Goal: Information Seeking & Learning: Learn about a topic

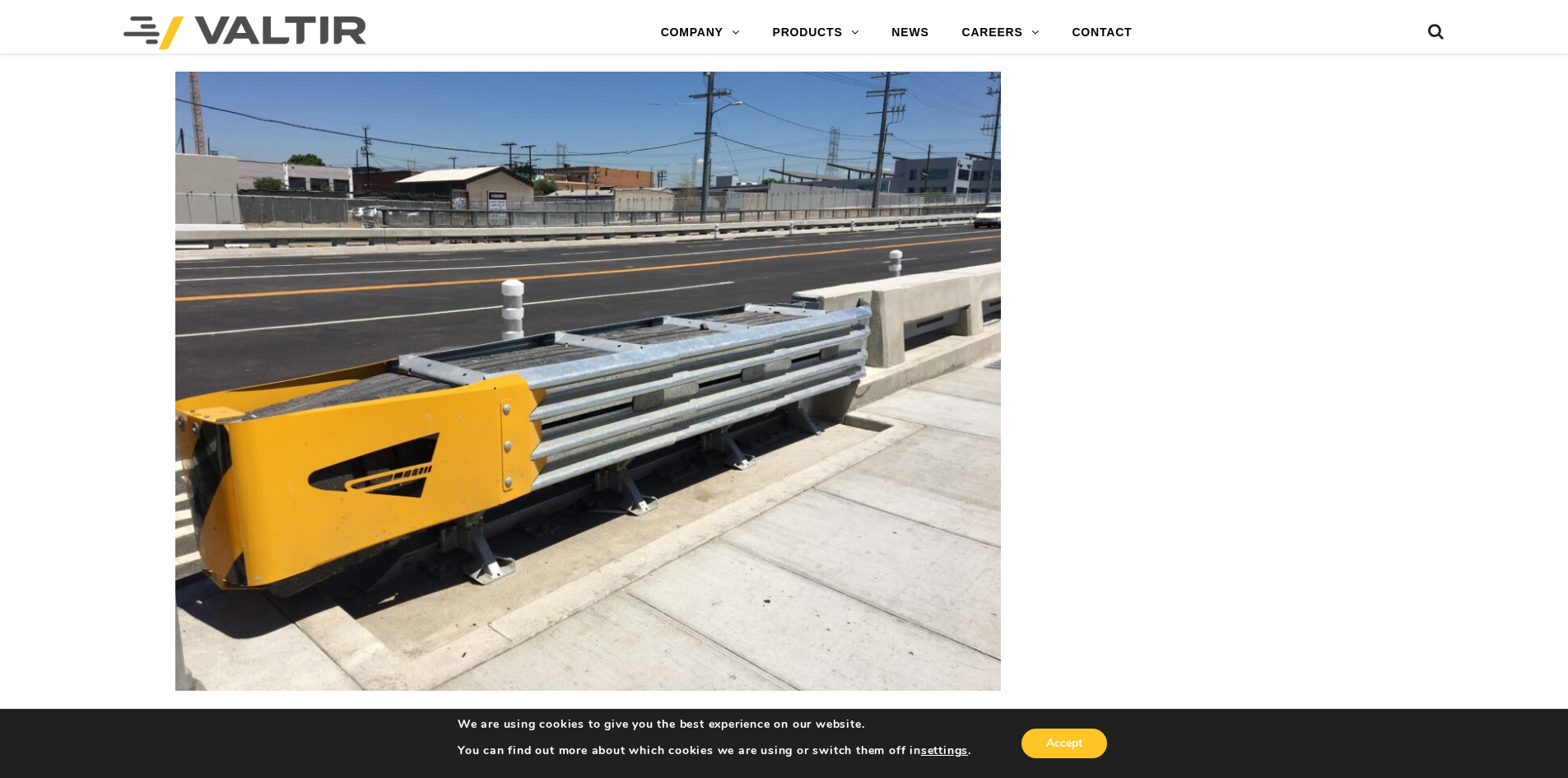
scroll to position [3623, 0]
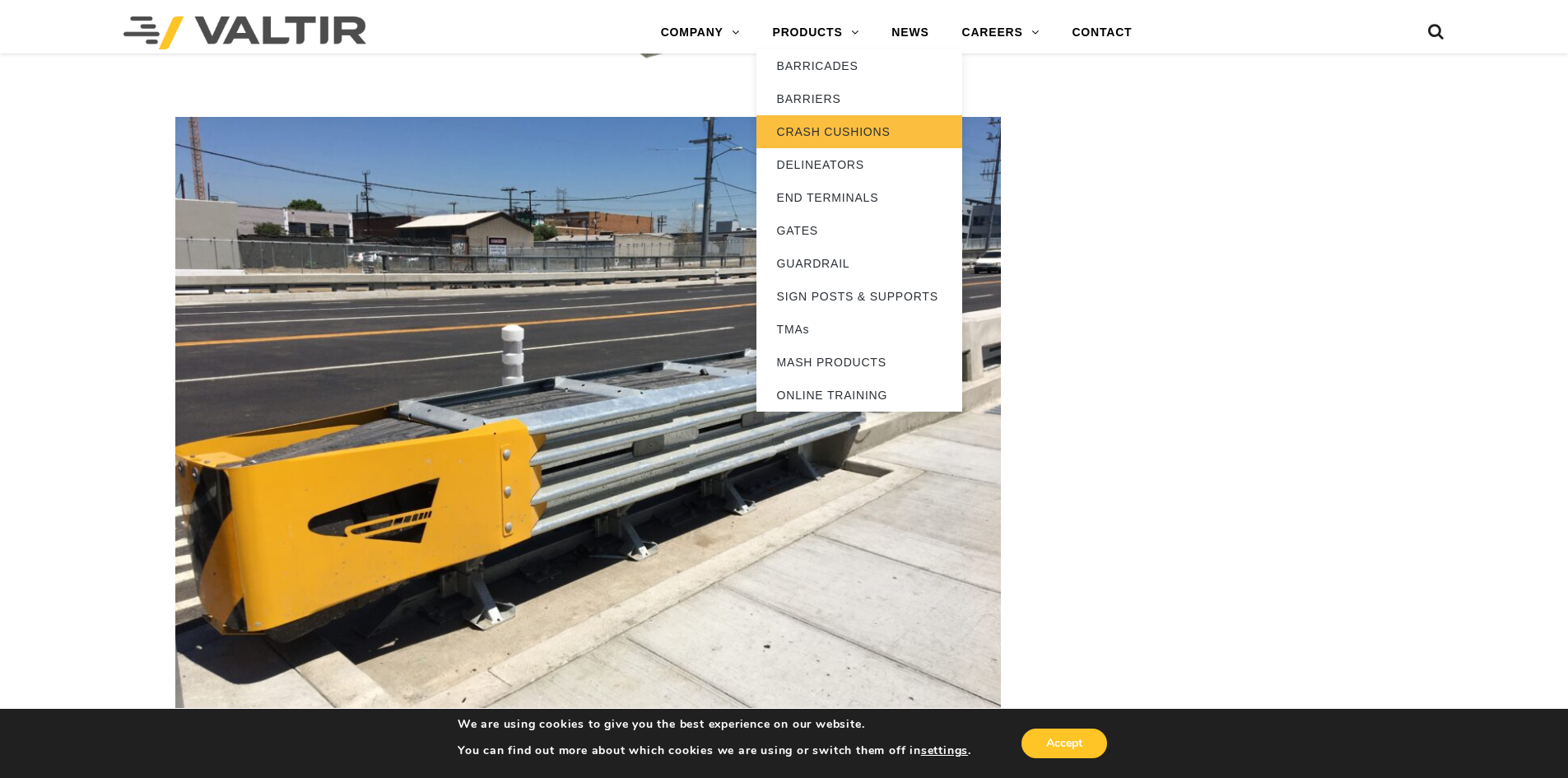
click at [829, 127] on link "CRASH CUSHIONS" at bounding box center [860, 132] width 206 height 33
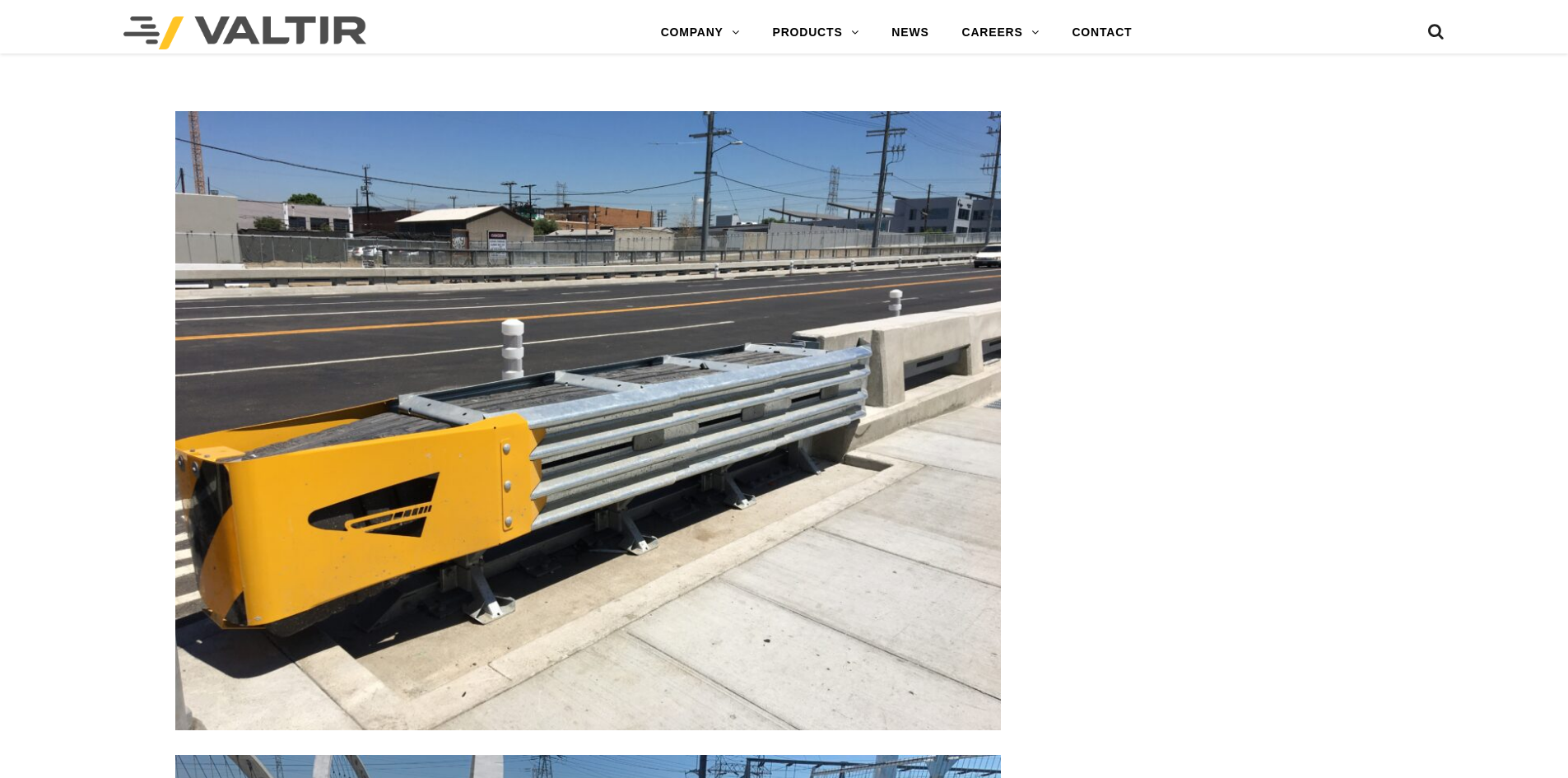
scroll to position [3623, 0]
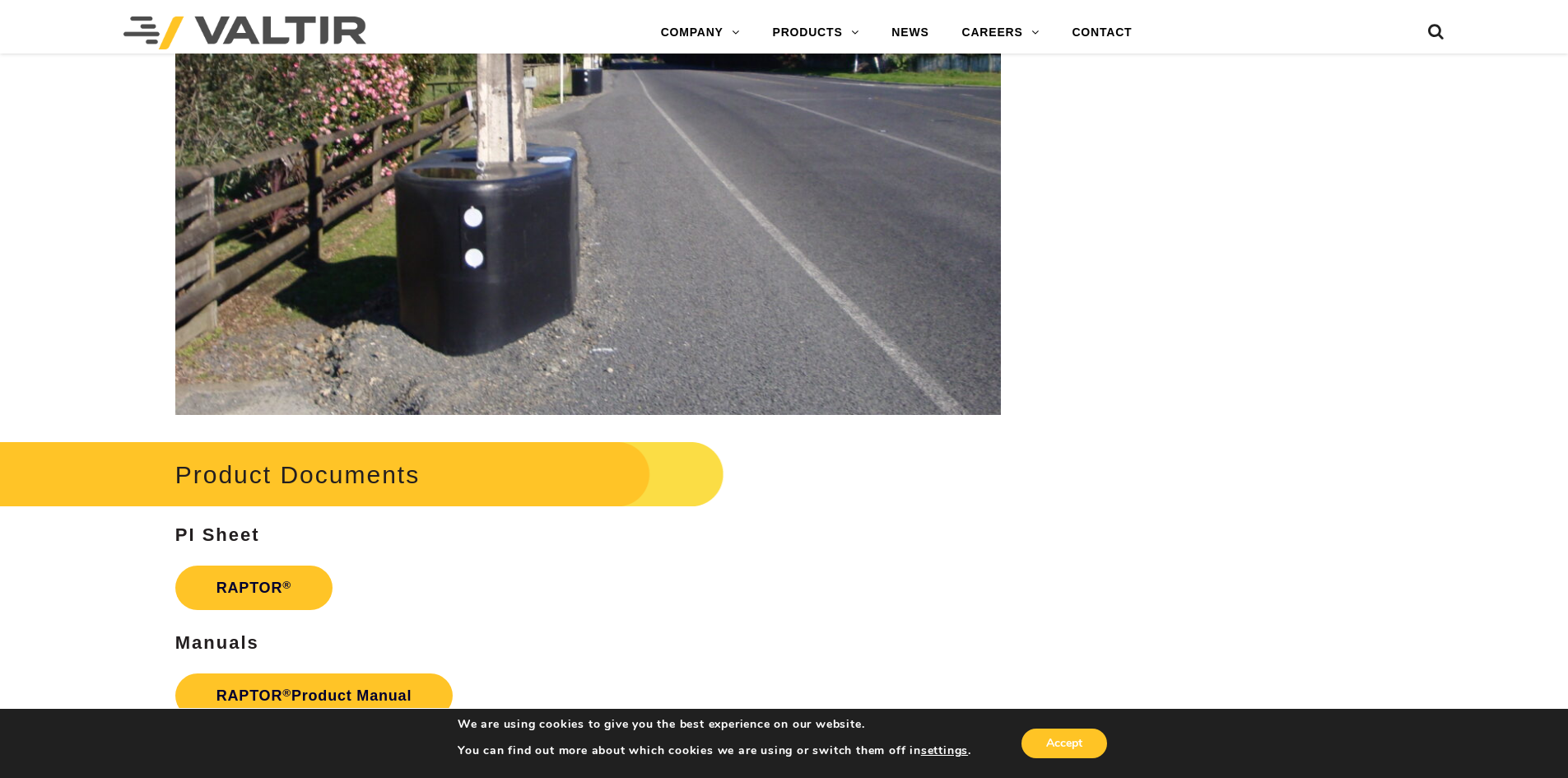
scroll to position [2634, 0]
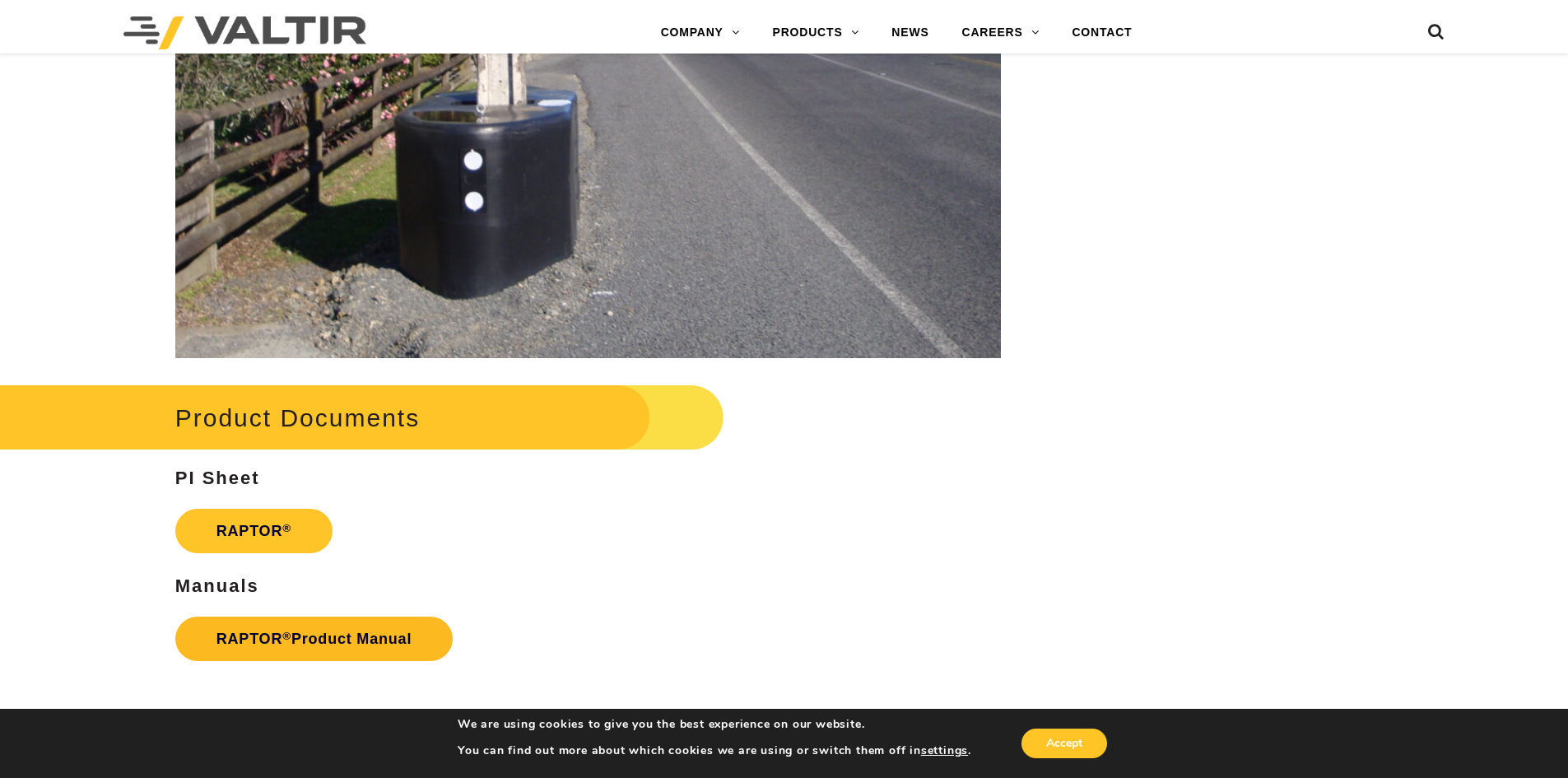
click at [266, 646] on link "RAPTOR ® Product Manual" at bounding box center [314, 639] width 277 height 45
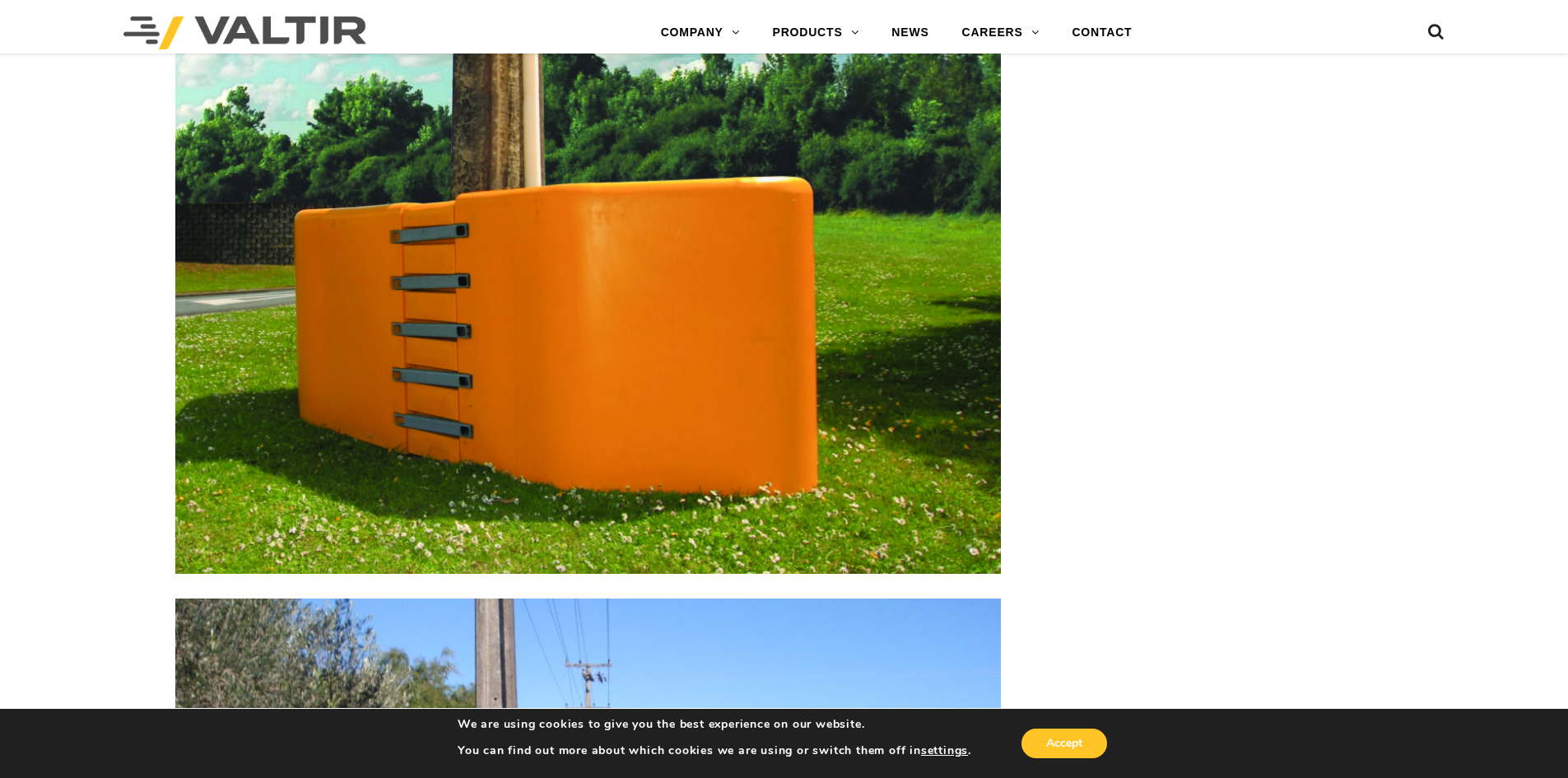
scroll to position [1774, 0]
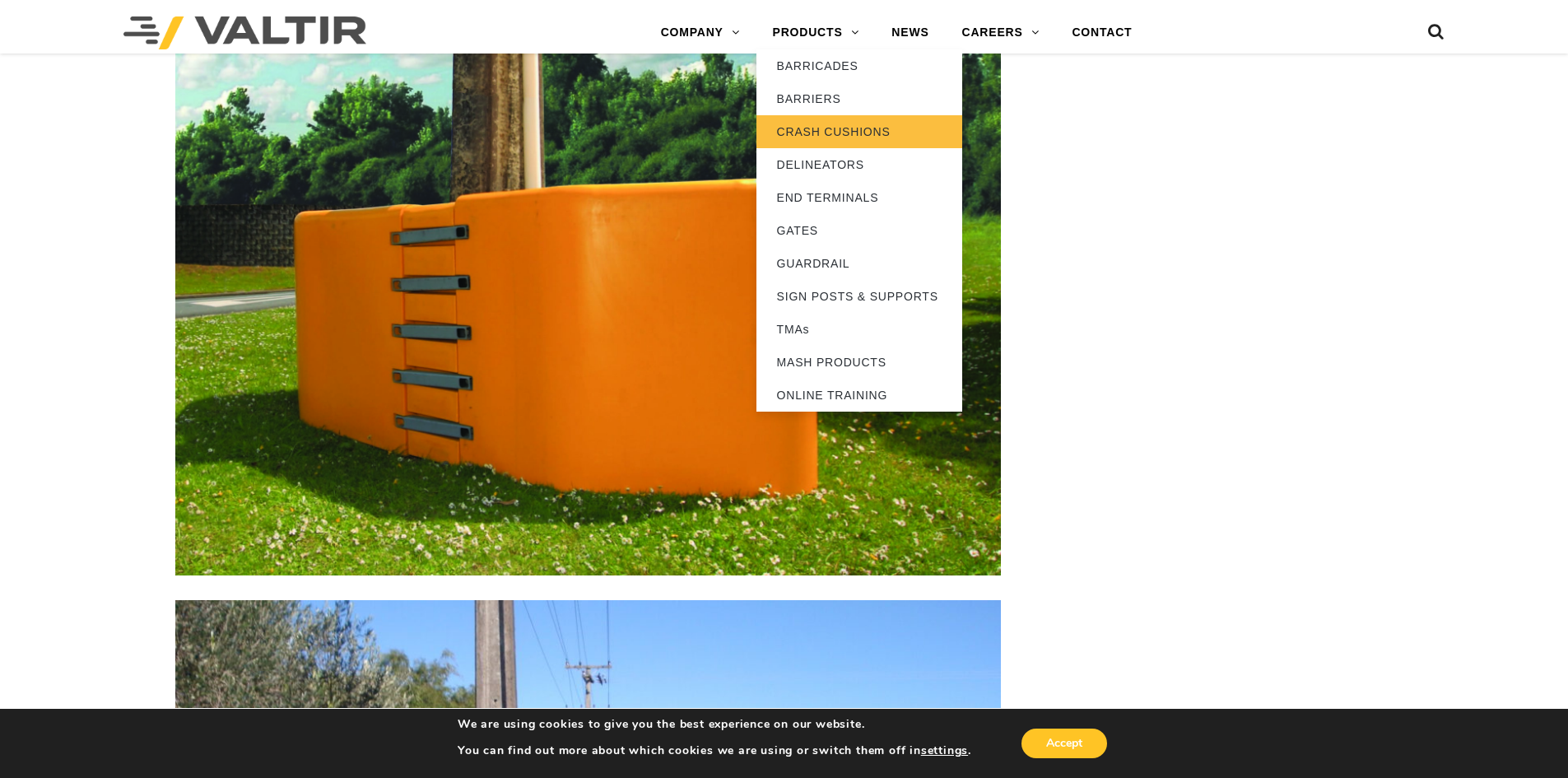
click at [831, 140] on link "CRASH CUSHIONS" at bounding box center [860, 132] width 206 height 33
